Goal: Communication & Community: Answer question/provide support

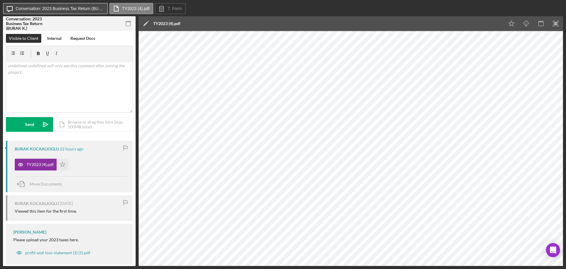
click at [89, 7] on label "Conversation: 2023 Business Tax Return (BURAK K.)" at bounding box center [60, 8] width 89 height 5
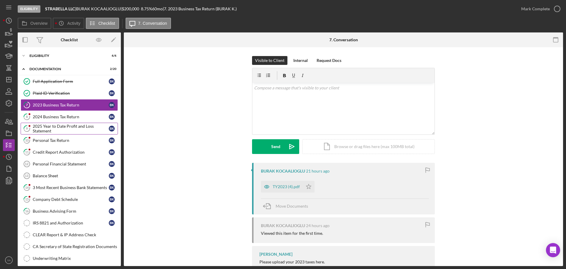
scroll to position [32, 0]
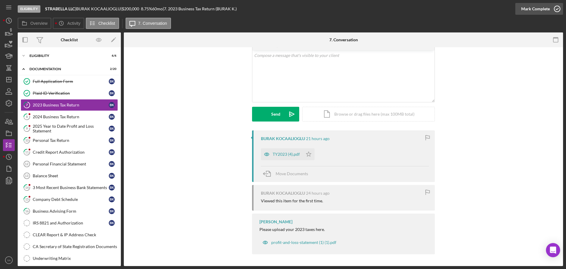
click at [550, 14] on button "Mark Complete" at bounding box center [540, 9] width 48 height 12
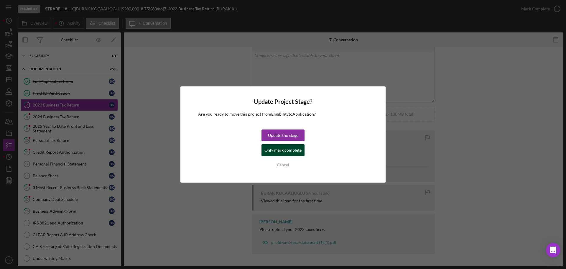
click at [283, 149] on div "Only mark complete" at bounding box center [283, 150] width 37 height 12
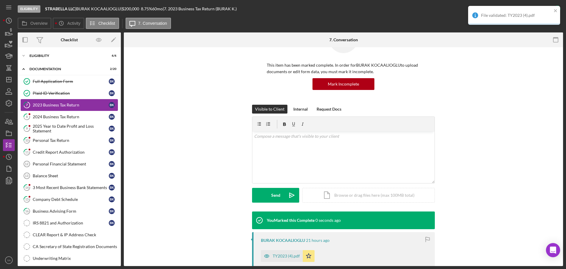
scroll to position [114, 0]
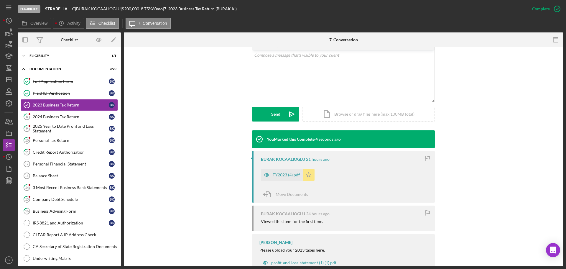
click at [308, 178] on icon "Icon/Star" at bounding box center [309, 175] width 12 height 12
click at [309, 177] on icon "Icon/Star" at bounding box center [309, 175] width 12 height 12
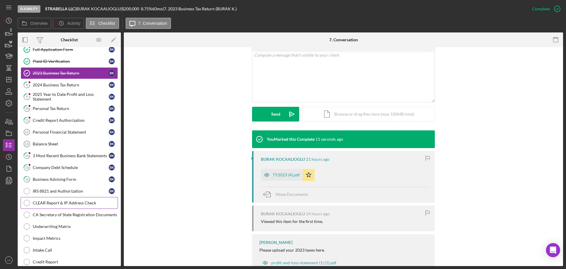
scroll to position [0, 0]
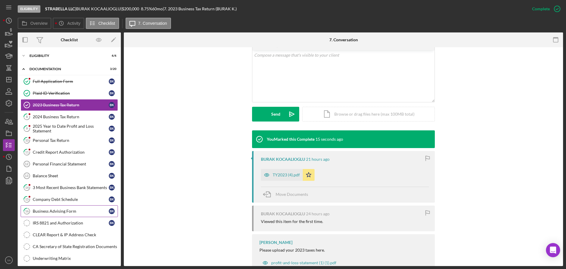
click at [60, 212] on div "Business Advising Form" at bounding box center [71, 211] width 76 height 5
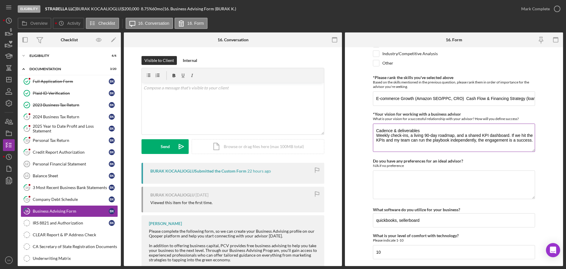
scroll to position [494, 0]
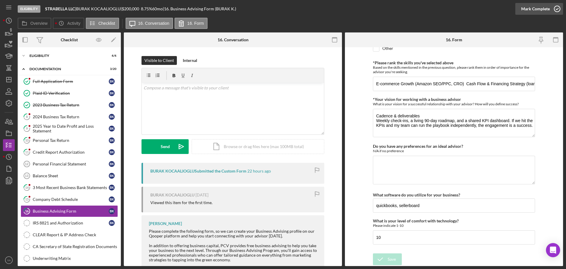
click at [556, 12] on circle "button" at bounding box center [558, 9] width 6 height 6
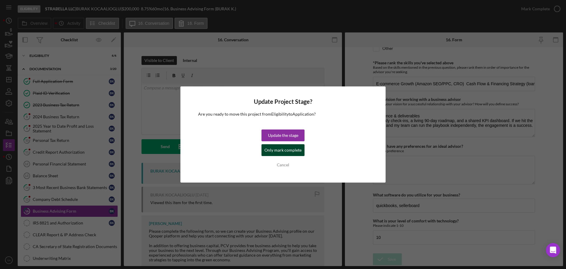
click at [282, 148] on div "Only mark complete" at bounding box center [283, 150] width 37 height 12
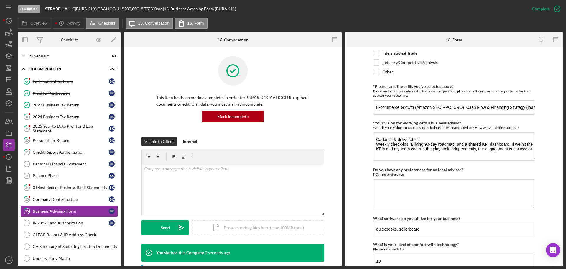
scroll to position [518, 0]
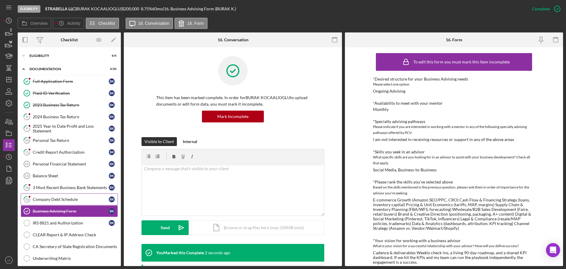
click at [81, 202] on link "15 Company Debt Schedule B K" at bounding box center [69, 200] width 97 height 12
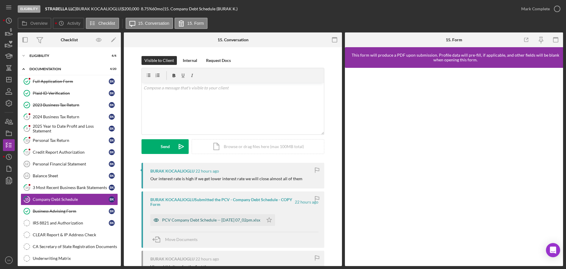
click at [212, 219] on div "PCV Company Debt Schedule -- 2025-09-02 07_02pm.xlsx" at bounding box center [211, 220] width 98 height 5
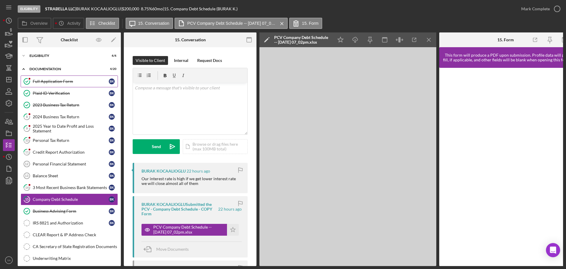
click at [67, 80] on div "Full Application Form" at bounding box center [71, 81] width 76 height 5
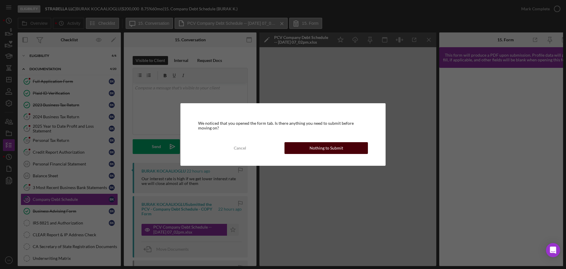
click at [309, 147] on button "Nothing to Submit" at bounding box center [326, 148] width 83 height 12
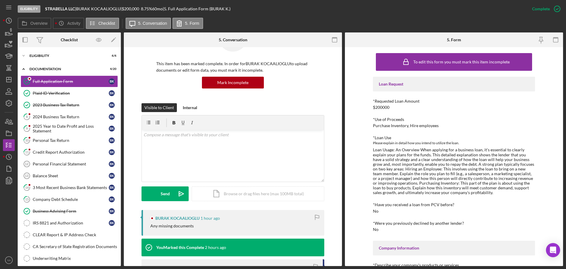
scroll to position [74, 0]
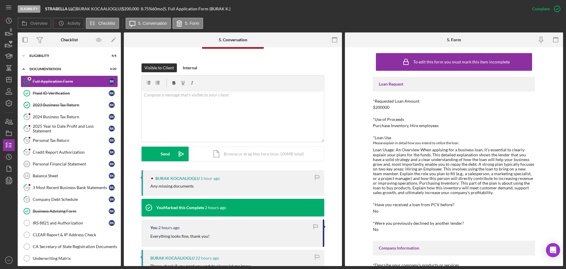
click at [151, 184] on div "Any missing documents" at bounding box center [171, 186] width 43 height 5
click at [151, 180] on div "BURAK KOCAALIOGLU 1 hour ago" at bounding box center [234, 178] width 168 height 5
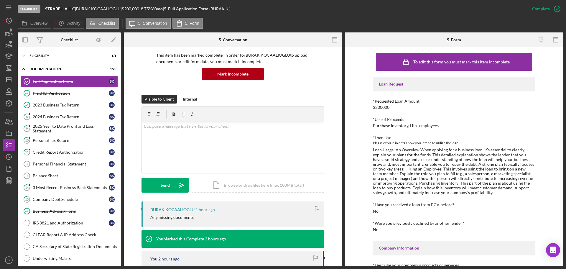
scroll to position [0, 0]
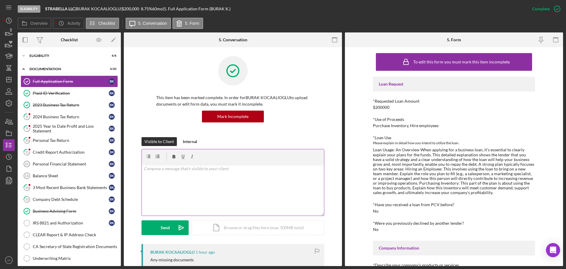
click at [187, 178] on div "v Color teal Color pink Remove color Add row above Add row below Add column bef…" at bounding box center [233, 190] width 182 height 52
drag, startPoint x: 169, startPoint y: 172, endPoint x: 159, endPoint y: 176, distance: 10.5
click at [159, 176] on p "I will update you as I go through but for now only personal financial statement…" at bounding box center [233, 171] width 179 height 13
drag, startPoint x: 165, startPoint y: 178, endPoint x: 142, endPoint y: 178, distance: 23.0
click at [142, 178] on div "v Color teal Color pink Remove color Add row above Add row below Add column bef…" at bounding box center [233, 190] width 182 height 52
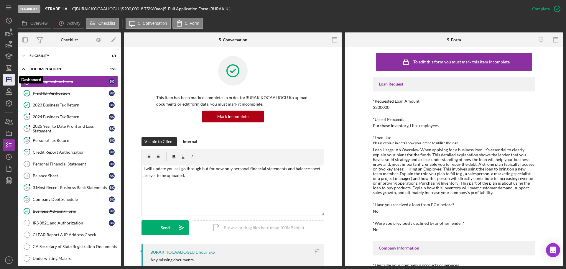
click at [9, 82] on polygon "button" at bounding box center [8, 79] width 5 height 5
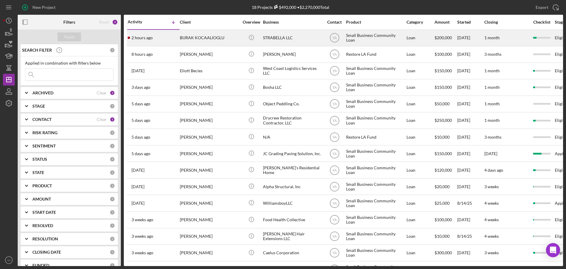
click at [294, 40] on div "STRABELLA LLC" at bounding box center [292, 38] width 59 height 16
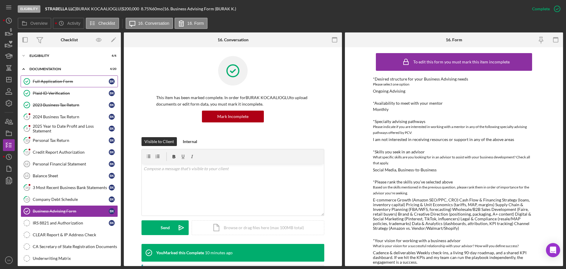
click at [75, 82] on div "Full Application Form" at bounding box center [71, 81] width 76 height 5
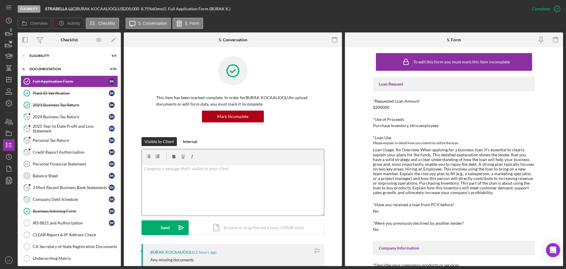
click at [180, 187] on div "v Color teal Color pink Remove color Add row above Add row below Add column bef…" at bounding box center [233, 190] width 182 height 52
click at [250, 166] on p "I will update you as I go through the documents" at bounding box center [233, 168] width 179 height 6
click at [287, 176] on p "I will update you as I go through the documents, for now only balance sheet and…" at bounding box center [233, 171] width 179 height 13
drag, startPoint x: 150, startPoint y: 176, endPoint x: 142, endPoint y: 178, distance: 7.9
click at [142, 178] on div "v Color teal Color pink Remove color Add row above Add row below Add column bef…" at bounding box center [233, 190] width 182 height 52
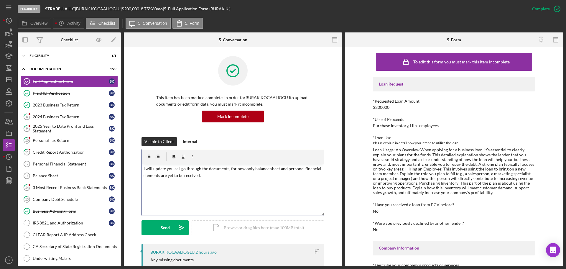
click at [147, 177] on p "I will update you as I go through the documents, for now only balance sheet and…" at bounding box center [233, 171] width 179 height 13
drag, startPoint x: 148, startPoint y: 176, endPoint x: 175, endPoint y: 185, distance: 28.9
click at [175, 185] on div "v Color teal Color pink Remove color Add row above Add row below Add column bef…" at bounding box center [233, 190] width 182 height 52
click at [147, 175] on p "I will update you as I go through the documents, for now only balance sheet and…" at bounding box center [233, 171] width 179 height 13
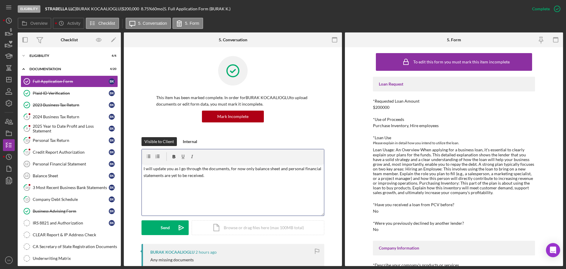
click at [168, 176] on p "I will update you as I go through the documents, for now only balance sheet and…" at bounding box center [233, 171] width 179 height 13
click at [233, 165] on div "v Color teal Color pink Remove color Add row above Add row below Add column bef…" at bounding box center [233, 190] width 182 height 52
click at [154, 173] on p "I will update you as I go through the documents, for now only balance sheet and…" at bounding box center [233, 171] width 179 height 13
click at [182, 230] on icon "Icon/icon-invite-send" at bounding box center [181, 227] width 15 height 15
